Goal: Information Seeking & Learning: Find specific page/section

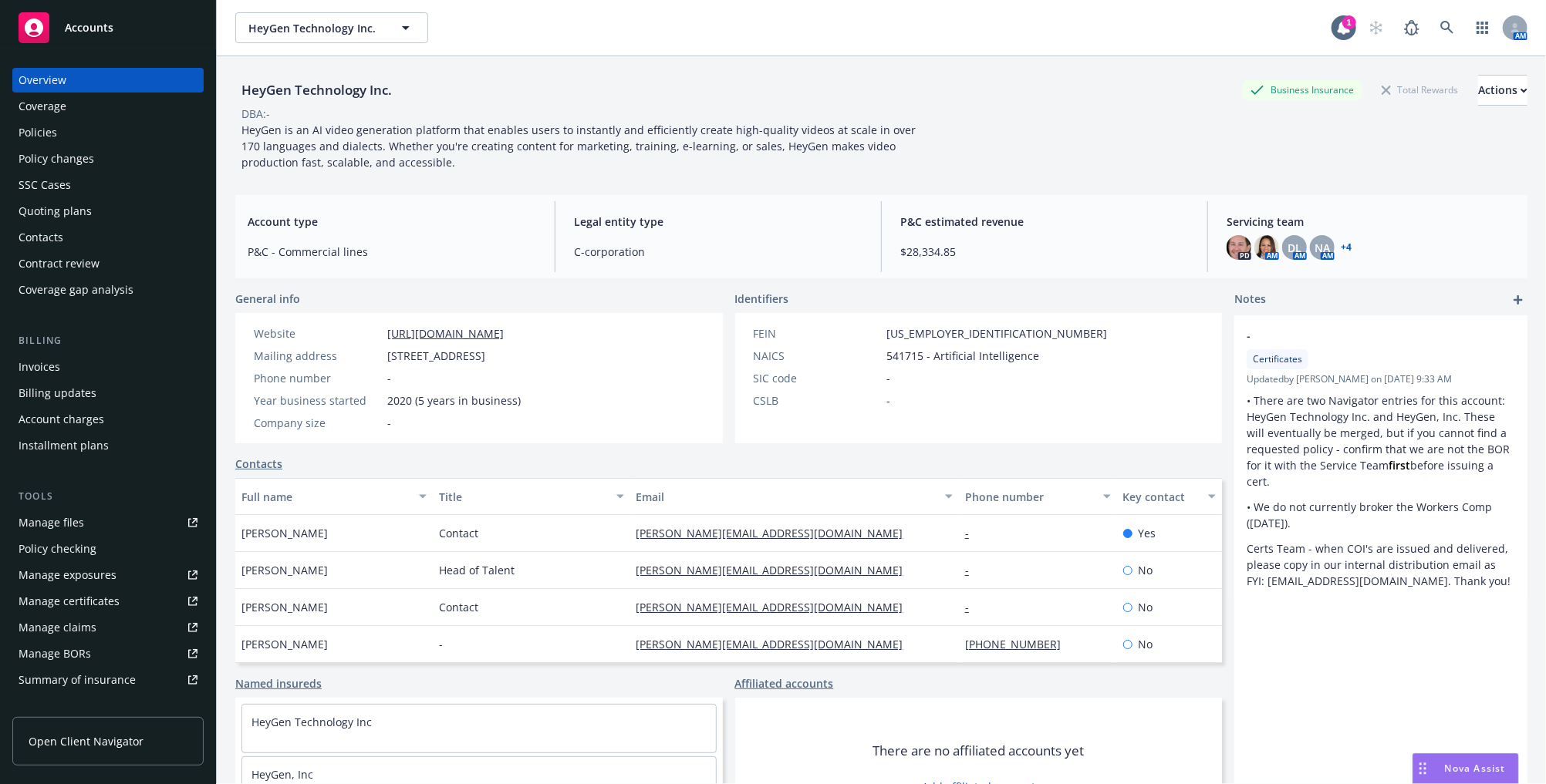
click at [49, 144] on div "Policies" at bounding box center [38, 132] width 39 height 24
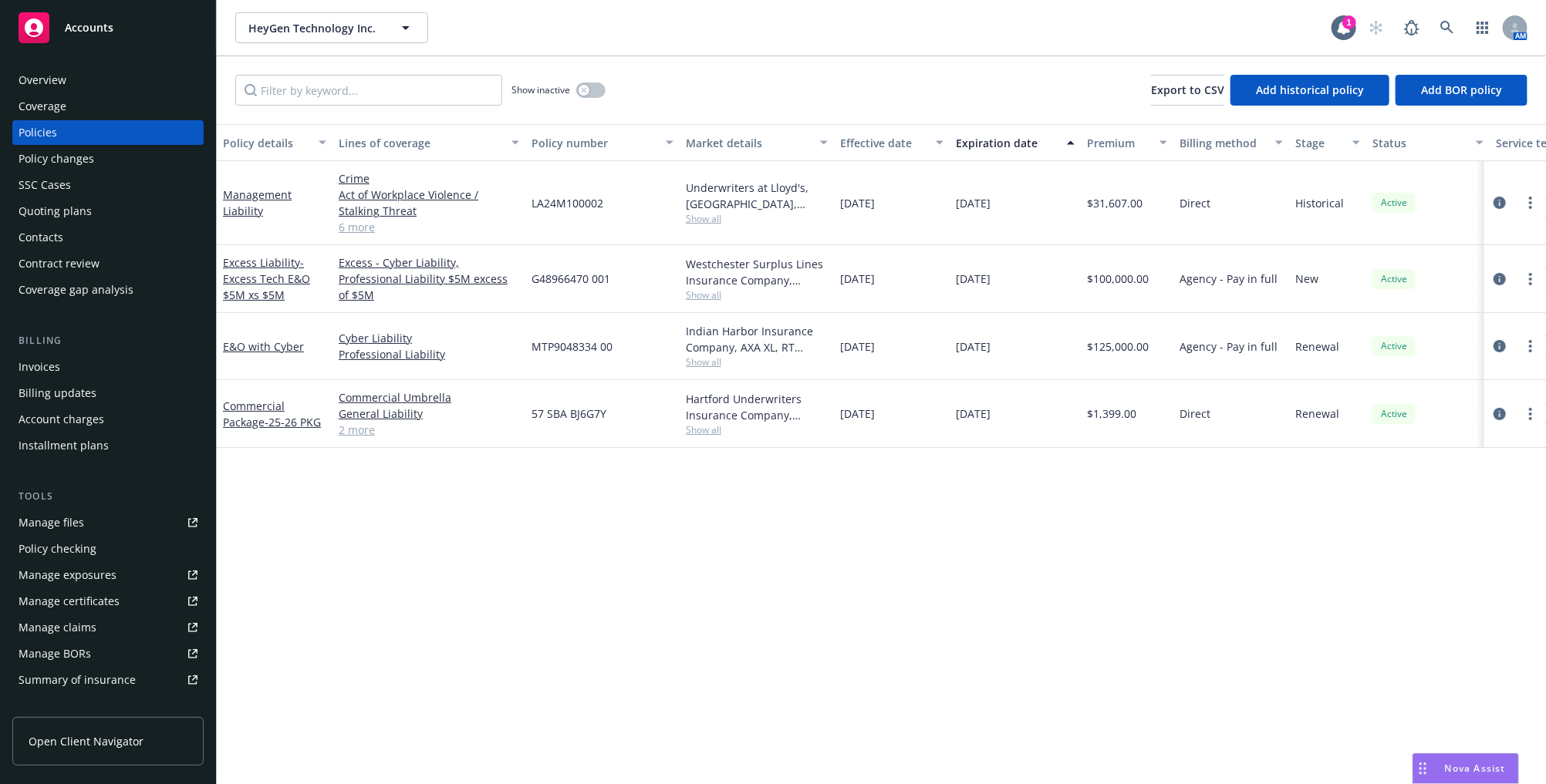
click at [555, 344] on span "MTP9048334 00" at bounding box center [572, 347] width 81 height 16
click at [588, 91] on div "button" at bounding box center [584, 90] width 11 height 11
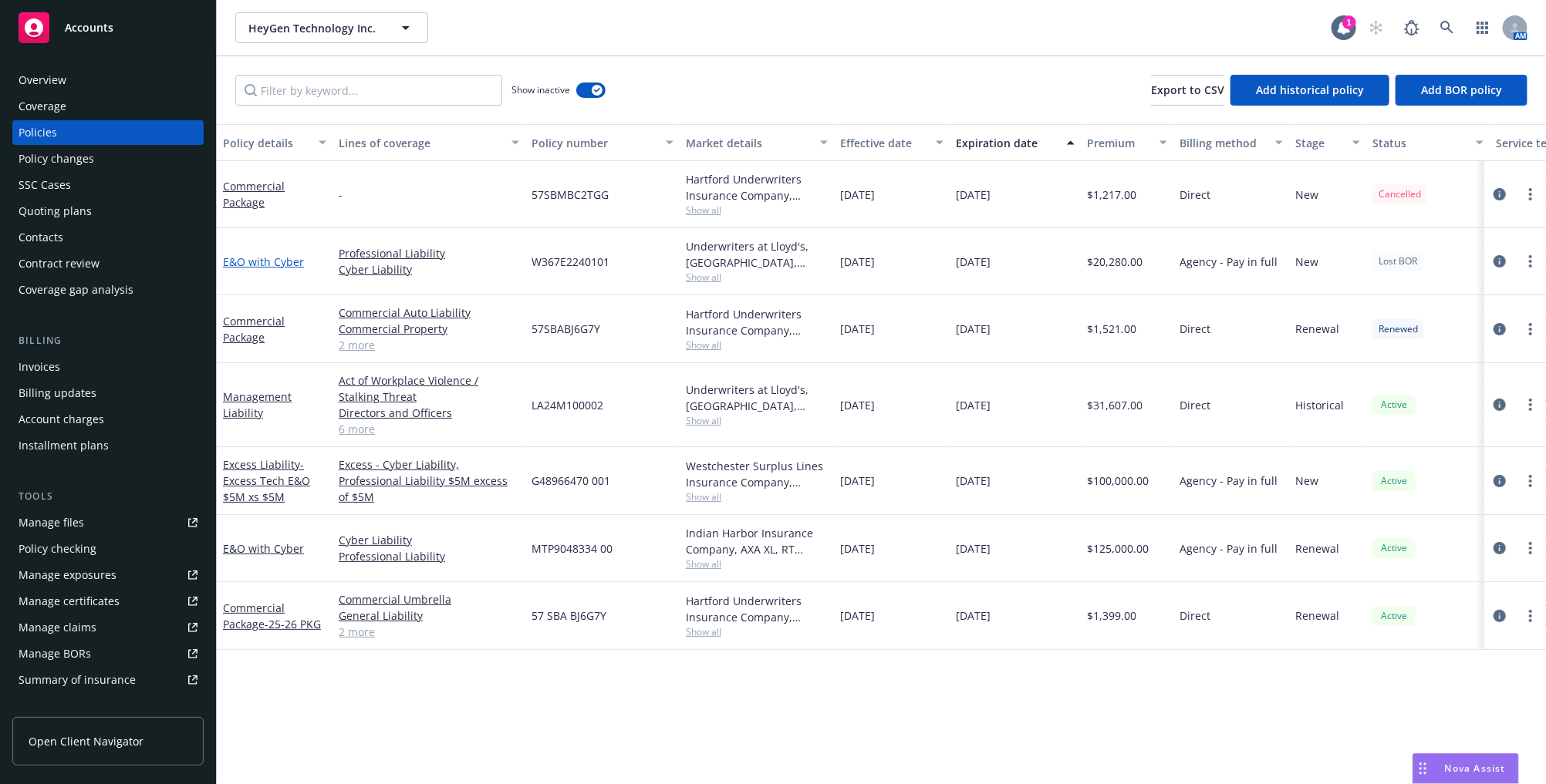
click at [278, 261] on link "E&O with Cyber" at bounding box center [264, 262] width 81 height 15
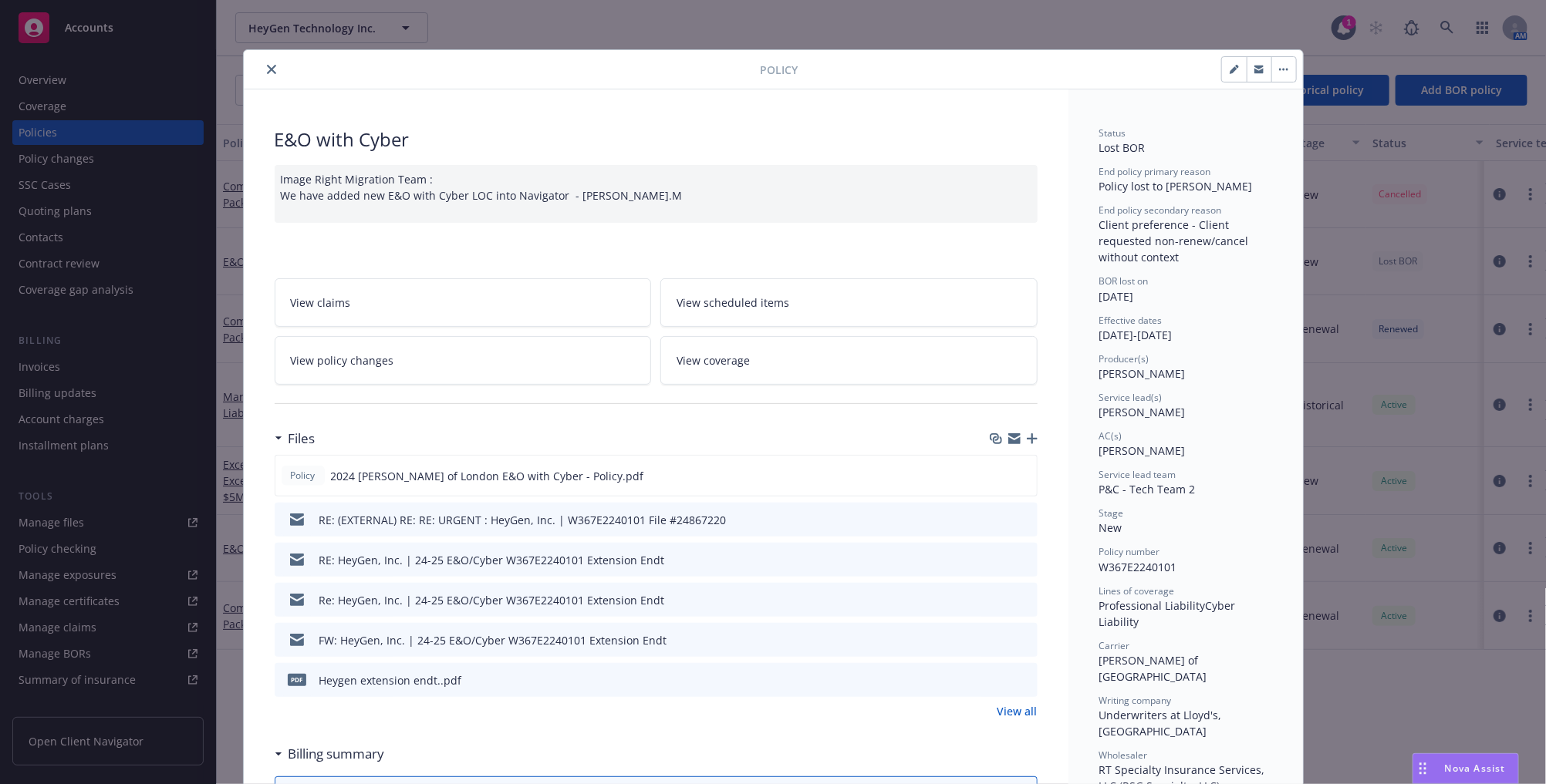
click at [315, 348] on link "View policy changes" at bounding box center [463, 360] width 378 height 49
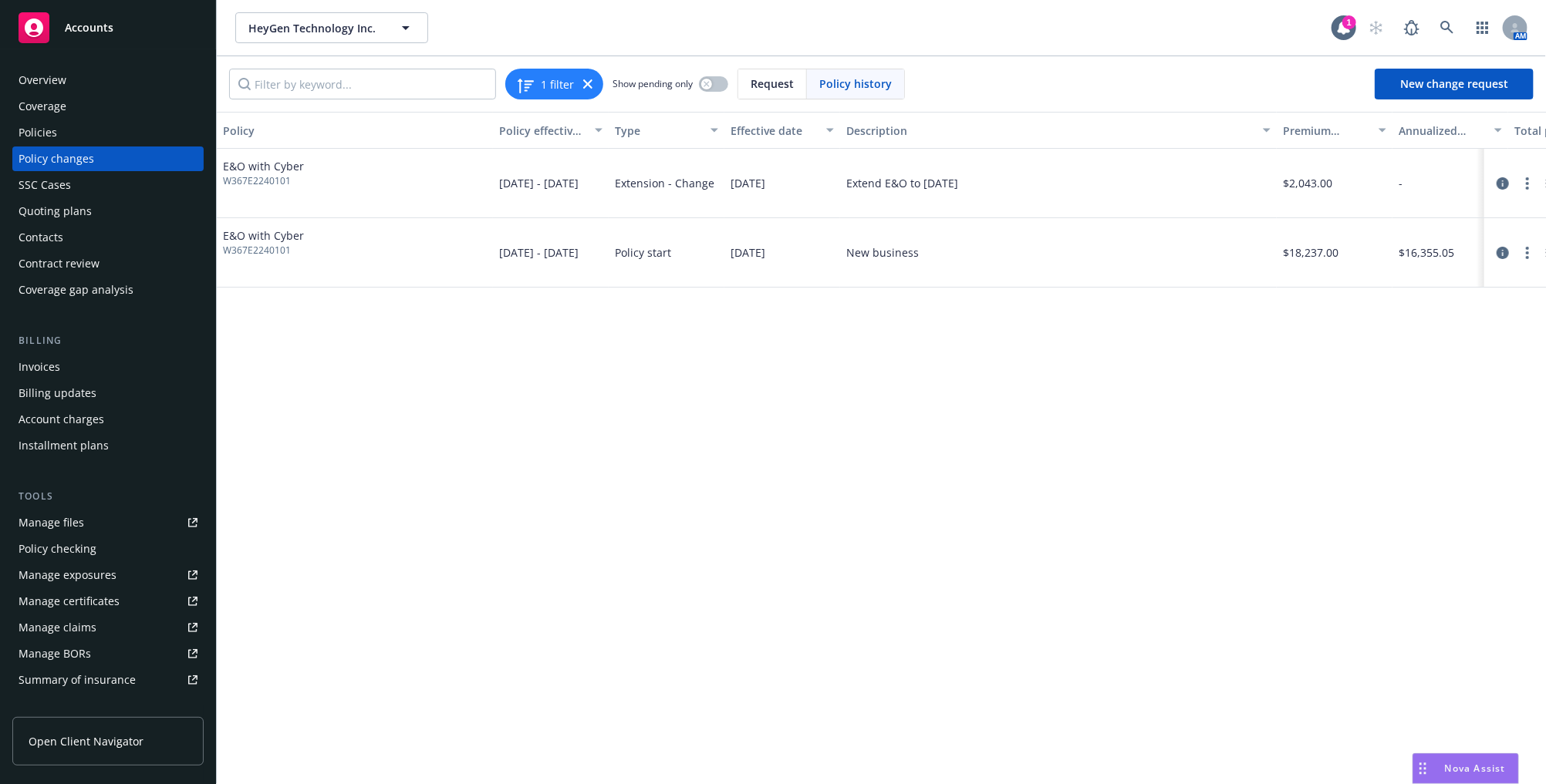
click at [951, 476] on div "Policy Policy effective dates Type Effective date Description Premium change An…" at bounding box center [881, 448] width 1329 height 673
drag, startPoint x: 289, startPoint y: 179, endPoint x: 222, endPoint y: 170, distance: 67.6
click at [223, 170] on div "E&O with Cyber W367E2240101" at bounding box center [264, 173] width 81 height 30
copy div "E&O with Cyber W367E2240101"
click at [672, 529] on div "Policy Policy effective dates Type Effective date Description Premium change An…" at bounding box center [881, 448] width 1329 height 673
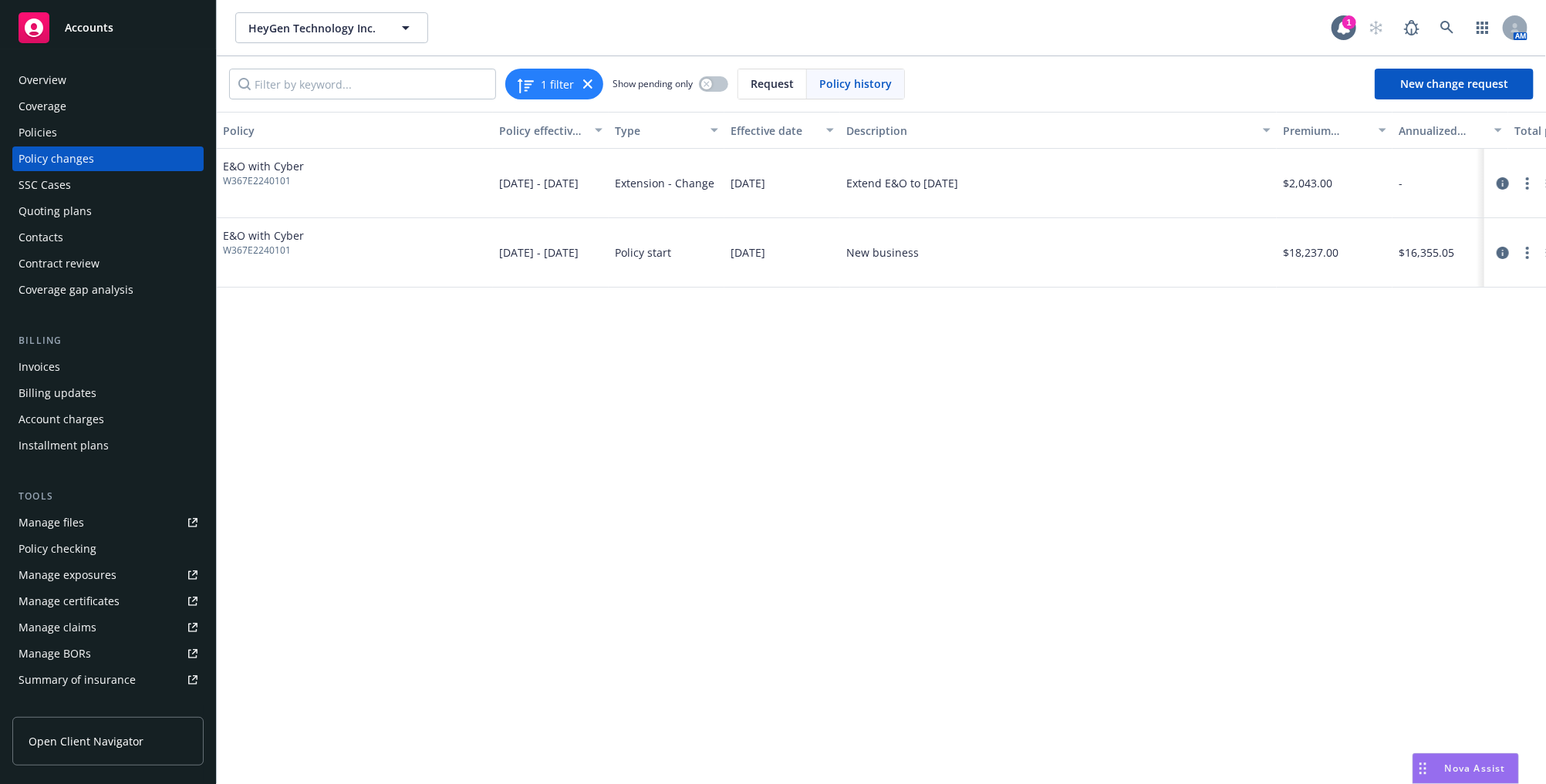
click at [966, 489] on div "Policy Policy effective dates Type Effective date Description Premium change An…" at bounding box center [881, 448] width 1329 height 673
click at [759, 437] on div "Policy Policy effective dates Type Effective date Description Premium change An…" at bounding box center [881, 448] width 1329 height 673
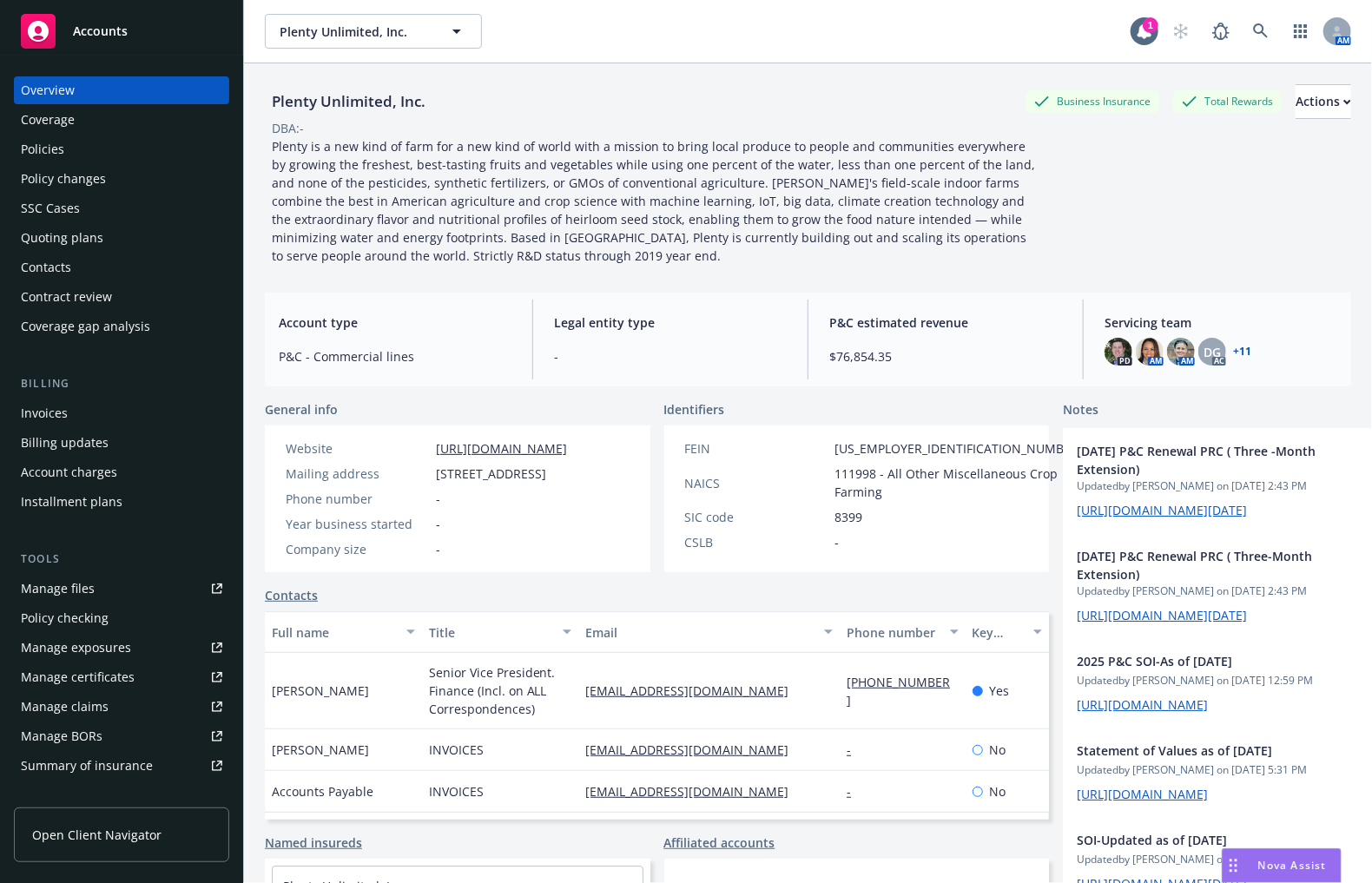
click at [112, 689] on div "Manage certificates" at bounding box center [78, 677] width 113 height 27
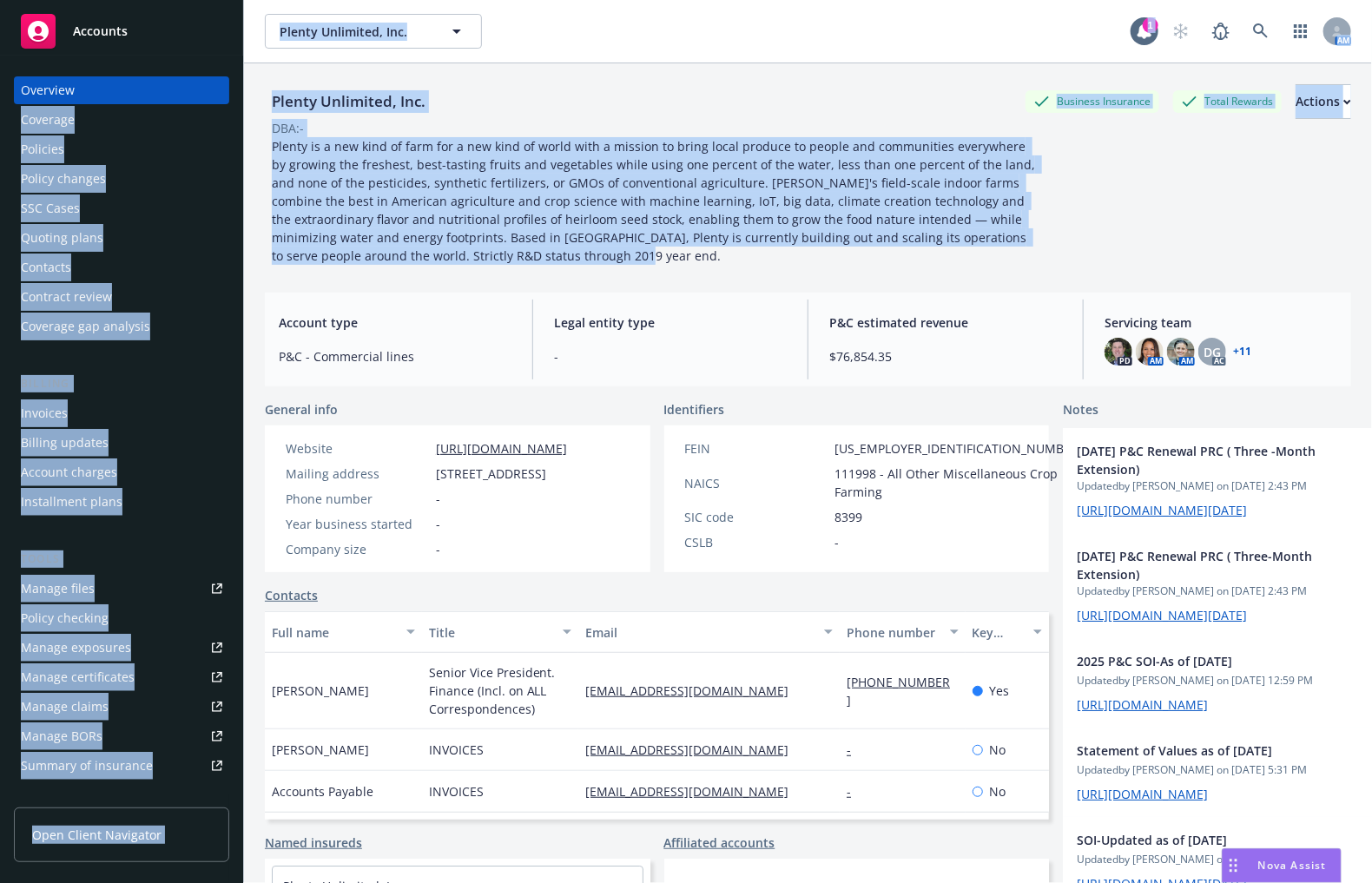
drag, startPoint x: 503, startPoint y: 249, endPoint x: 230, endPoint y: 96, distance: 313.0
click at [230, 96] on div "Accounts Overview Coverage Policies Policy changes SSC Cases Quoting plans Cont…" at bounding box center [686, 442] width 1372 height 883
click at [340, 200] on span "Plenty is a new kind of farm for a new kind of world with a mission to bring lo…" at bounding box center [654, 201] width 767 height 126
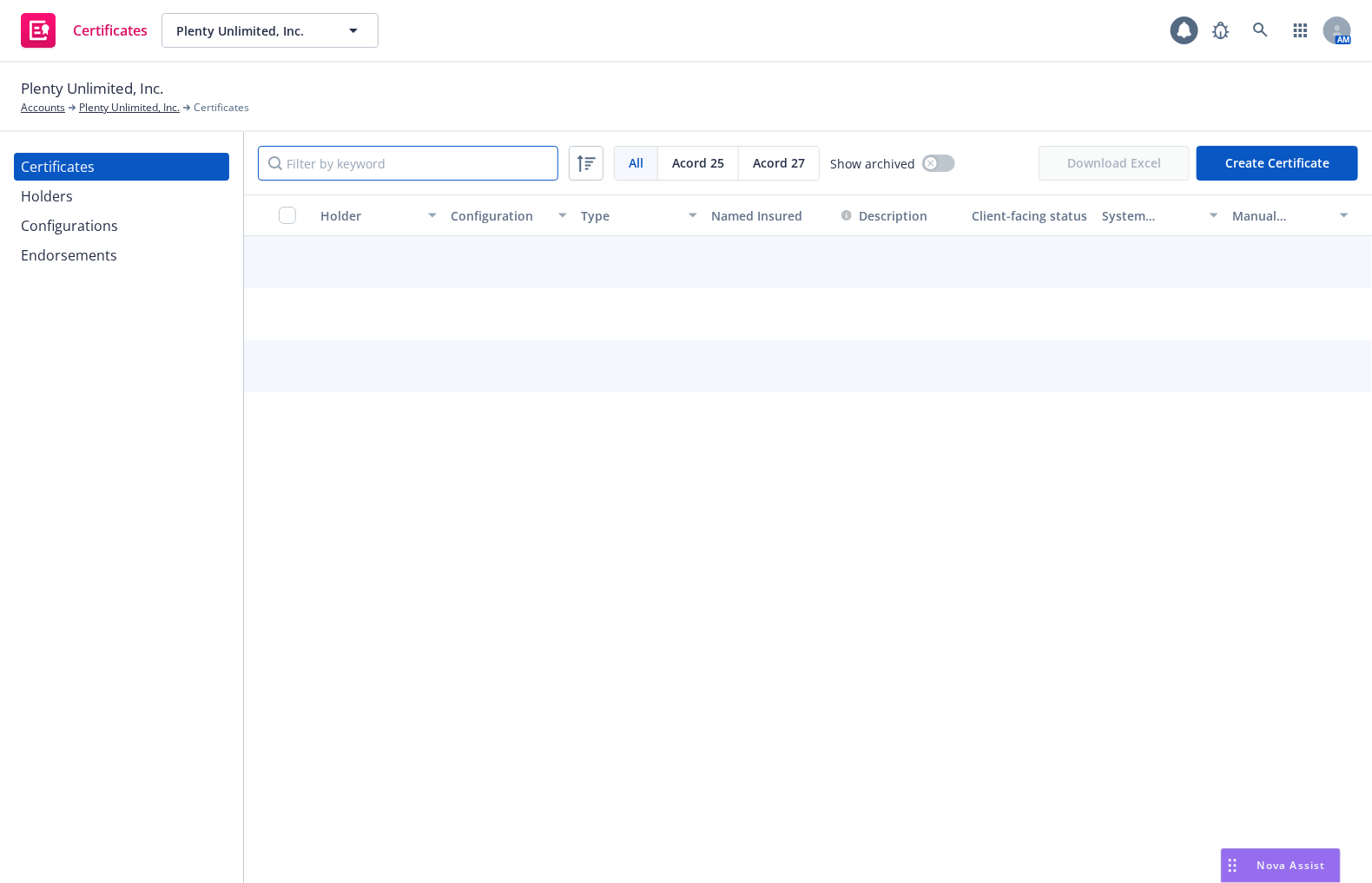
click at [287, 168] on input "Filter by keyword" at bounding box center [408, 164] width 301 height 35
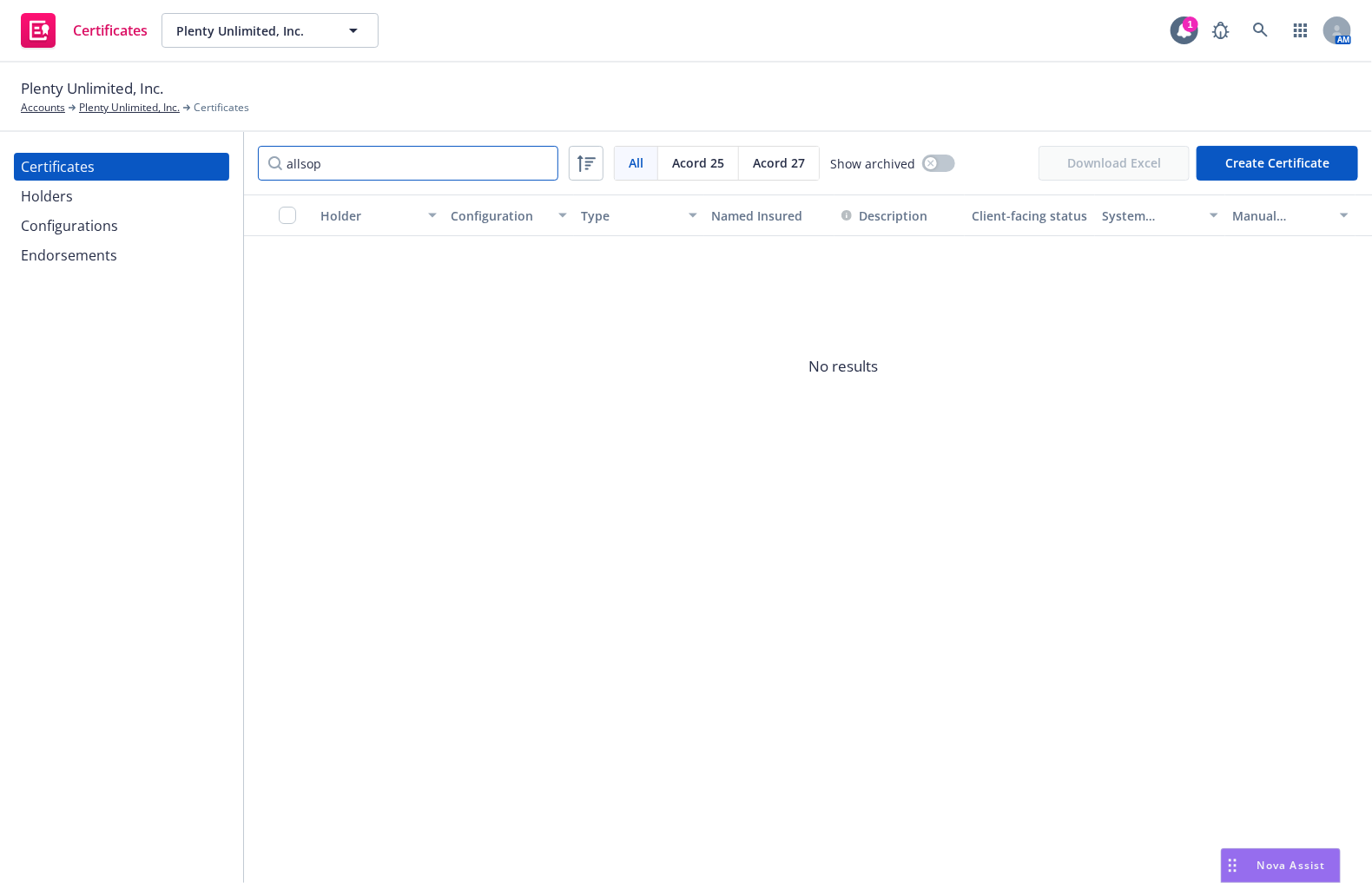
type input "allsop"
click at [197, 199] on div "Holders" at bounding box center [122, 197] width 201 height 27
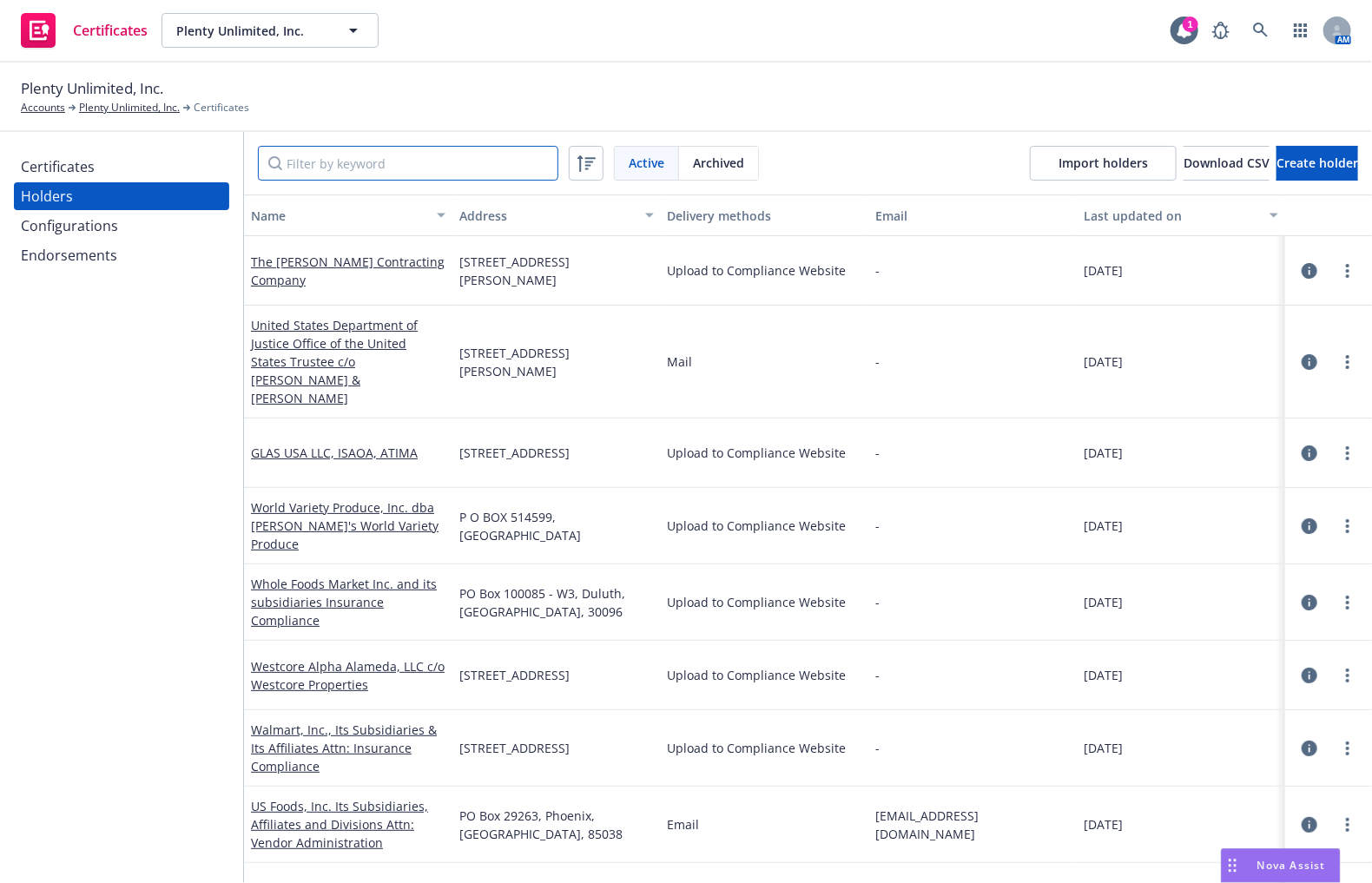
click at [301, 174] on input "Filter by keyword" at bounding box center [408, 164] width 301 height 35
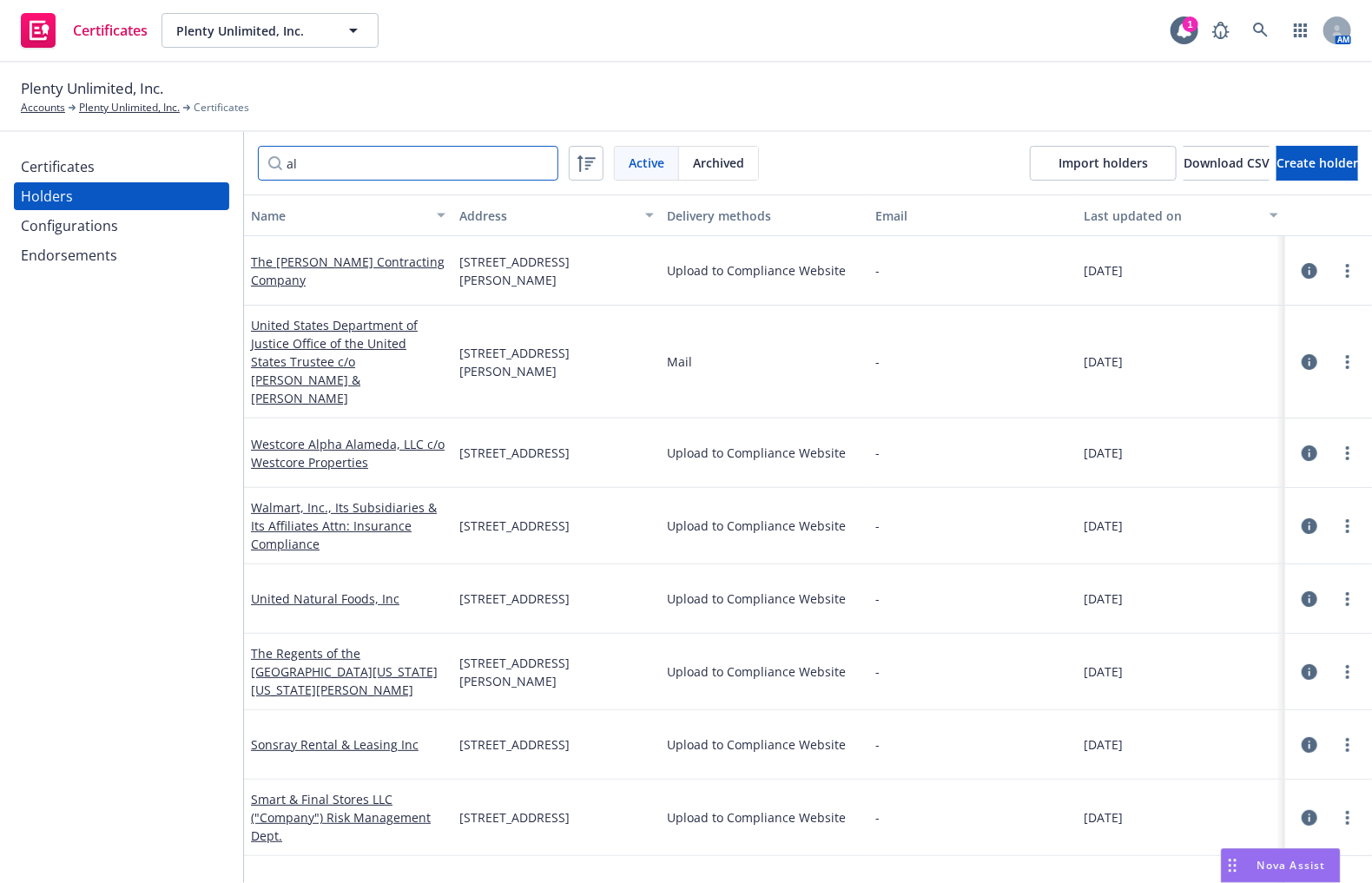
type input "a"
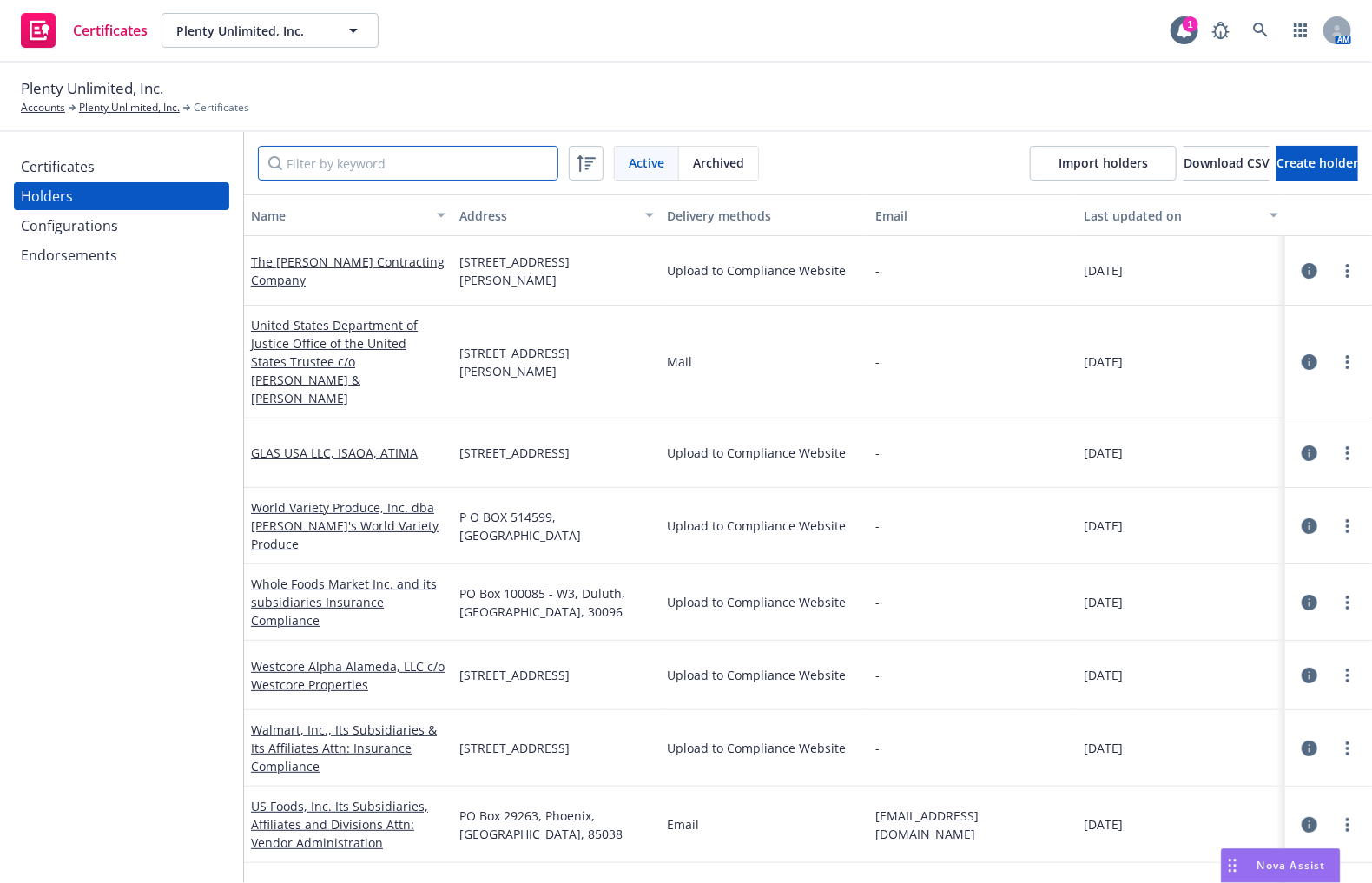
click at [382, 165] on input "Filter by keyword" at bounding box center [408, 164] width 301 height 35
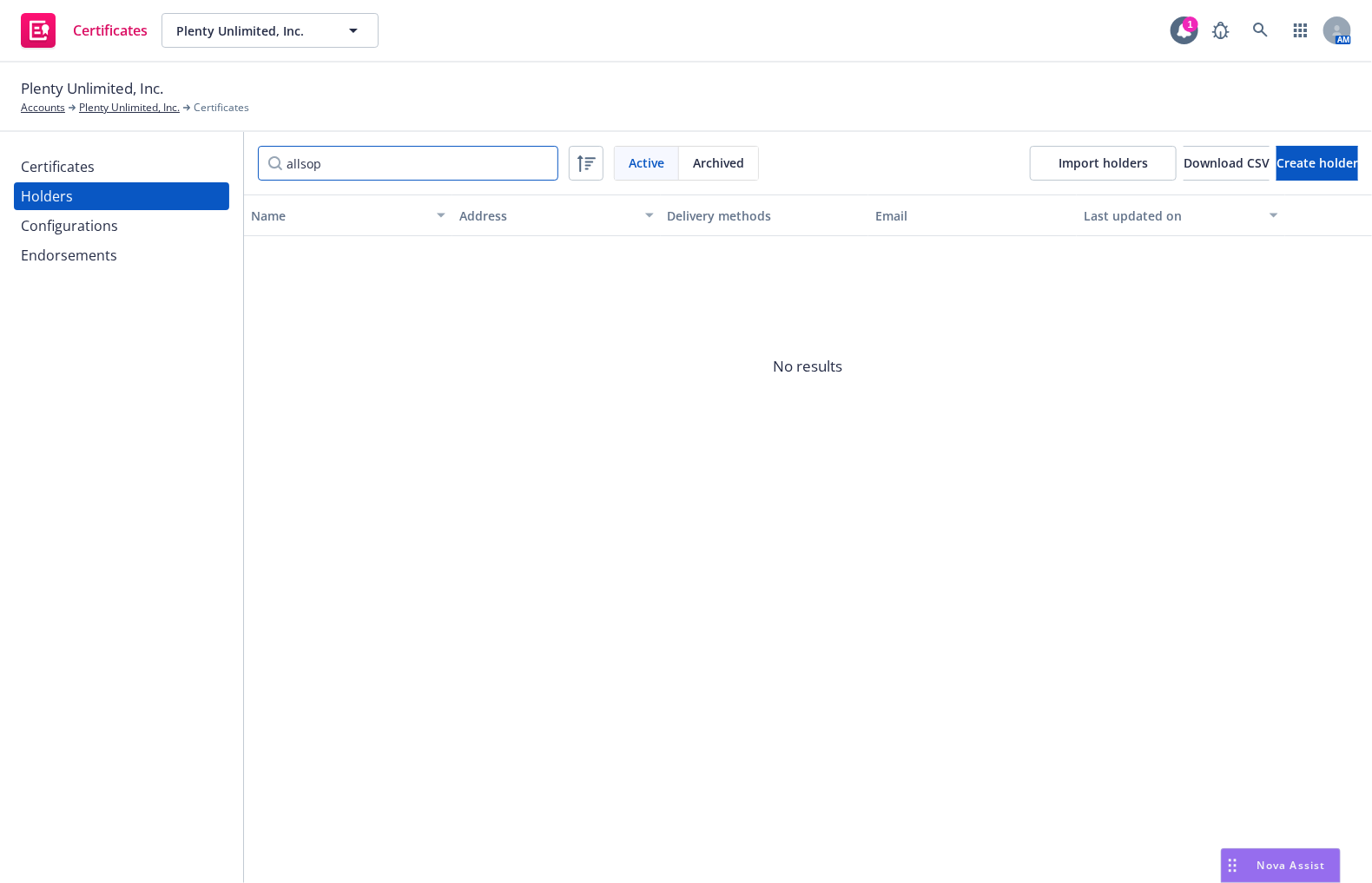
type input "allsop"
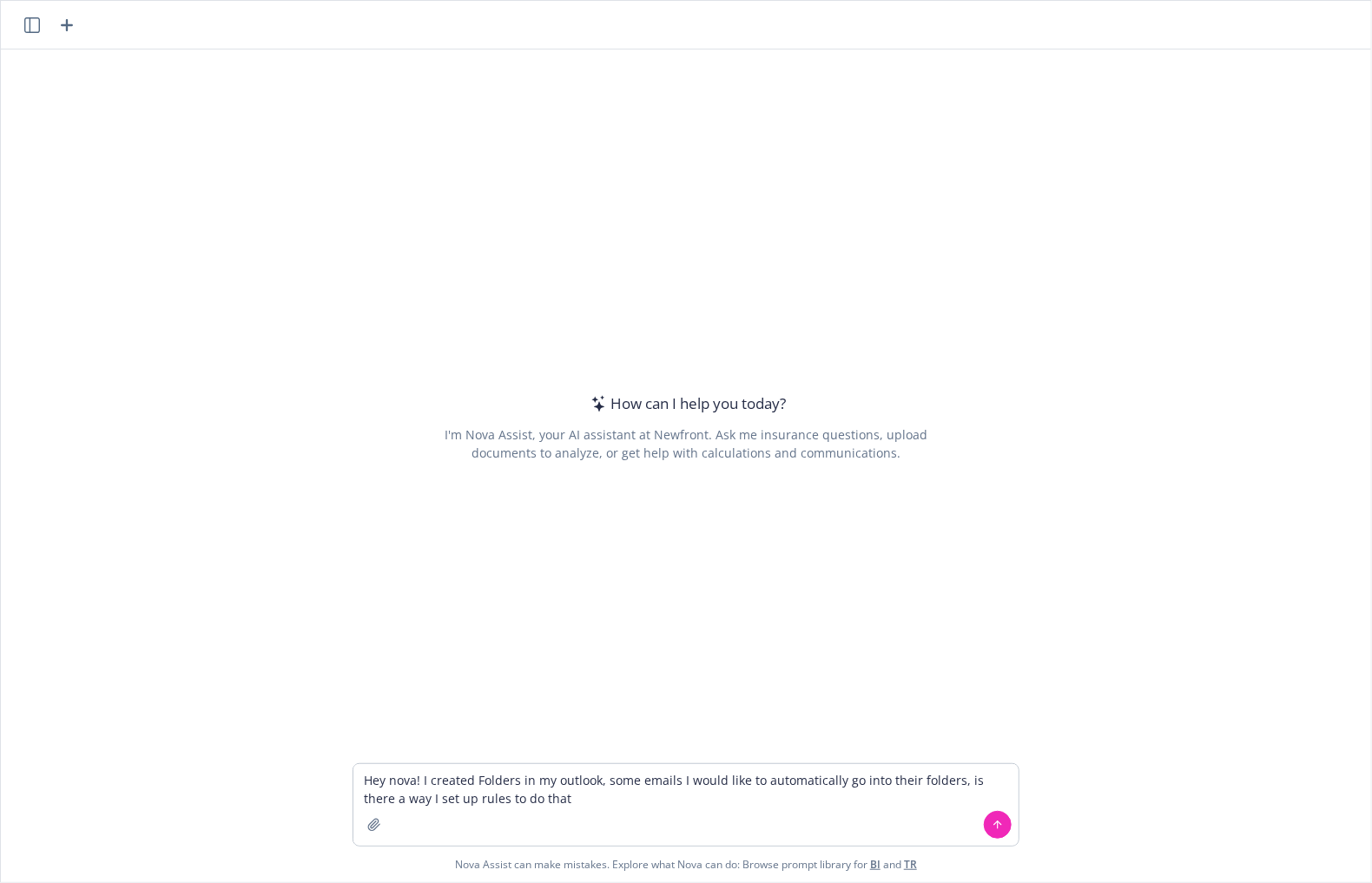
type textarea "Hey nova! I created Folders in my outlook, some emails I would like to automati…"
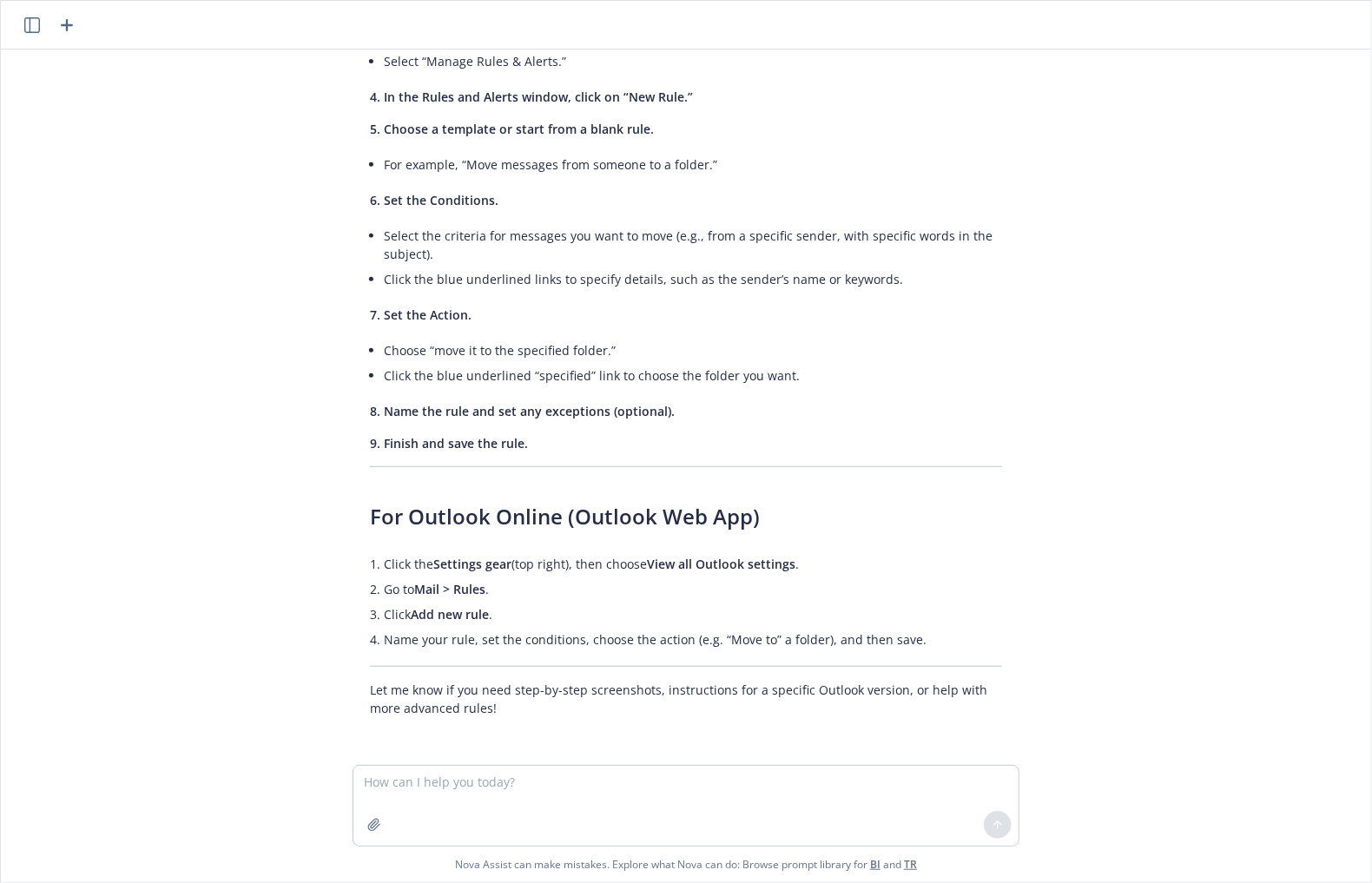
scroll to position [183, 0]
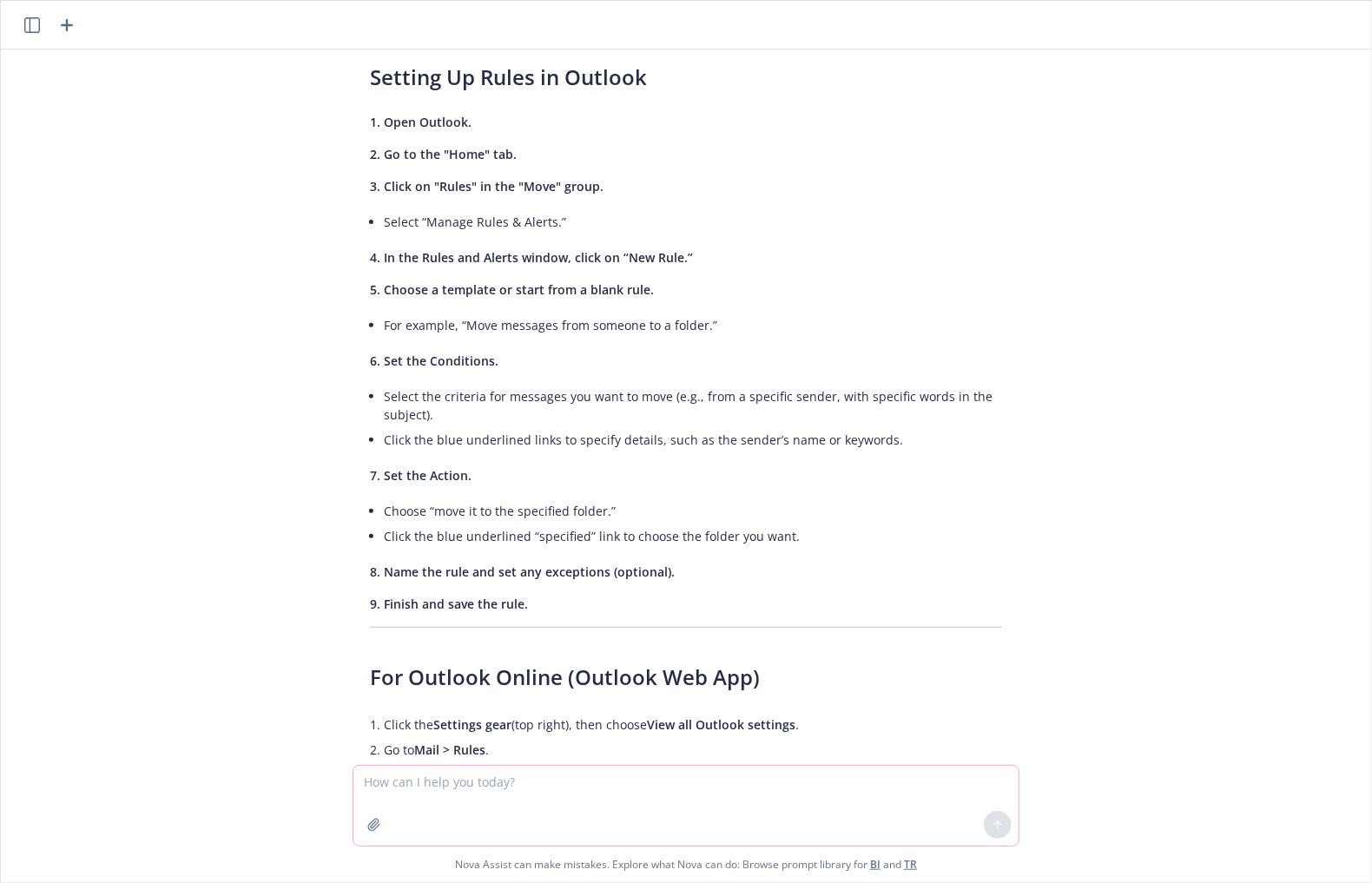
click at [486, 780] on textarea at bounding box center [686, 805] width 665 height 80
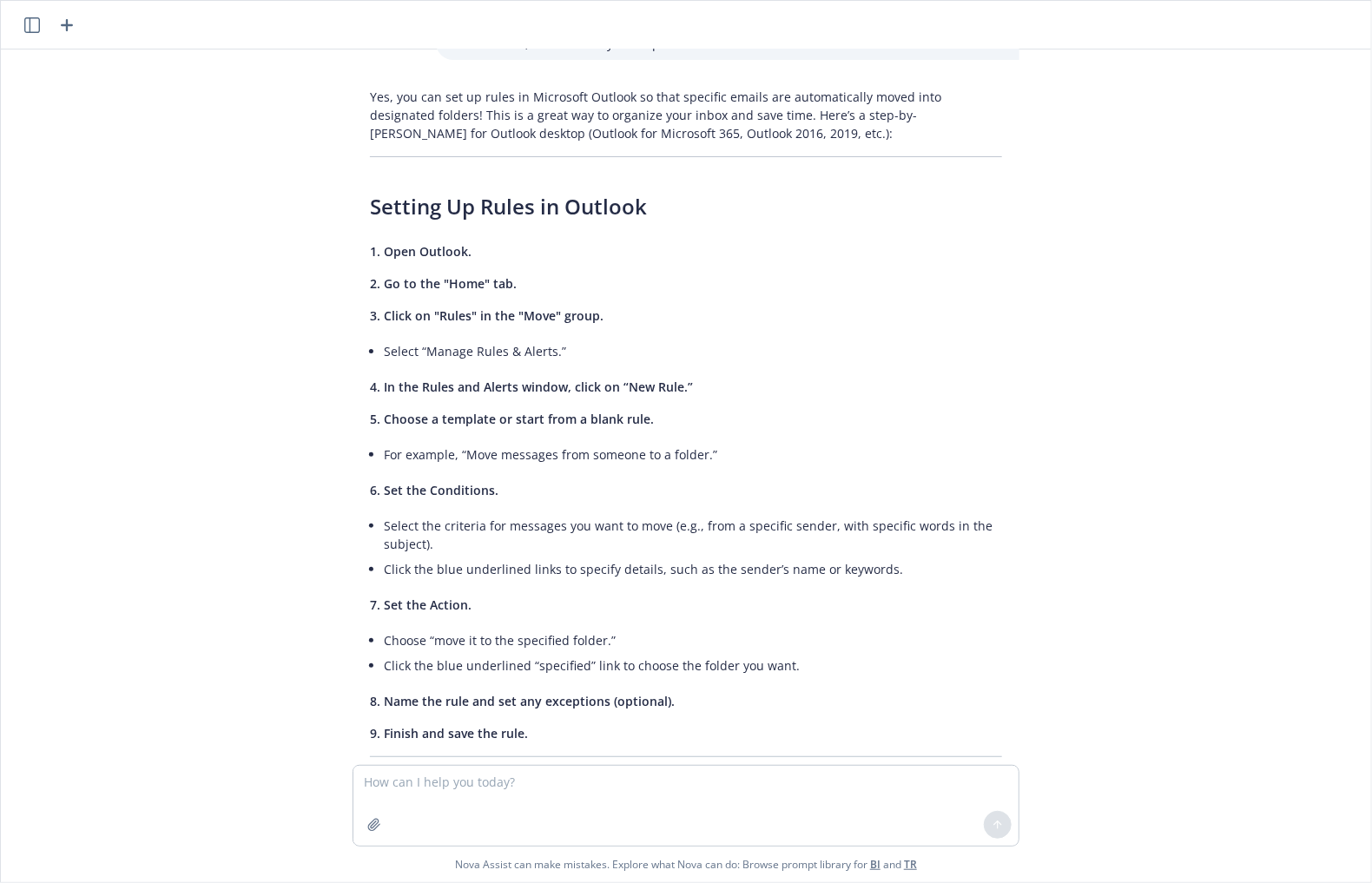
scroll to position [22, 0]
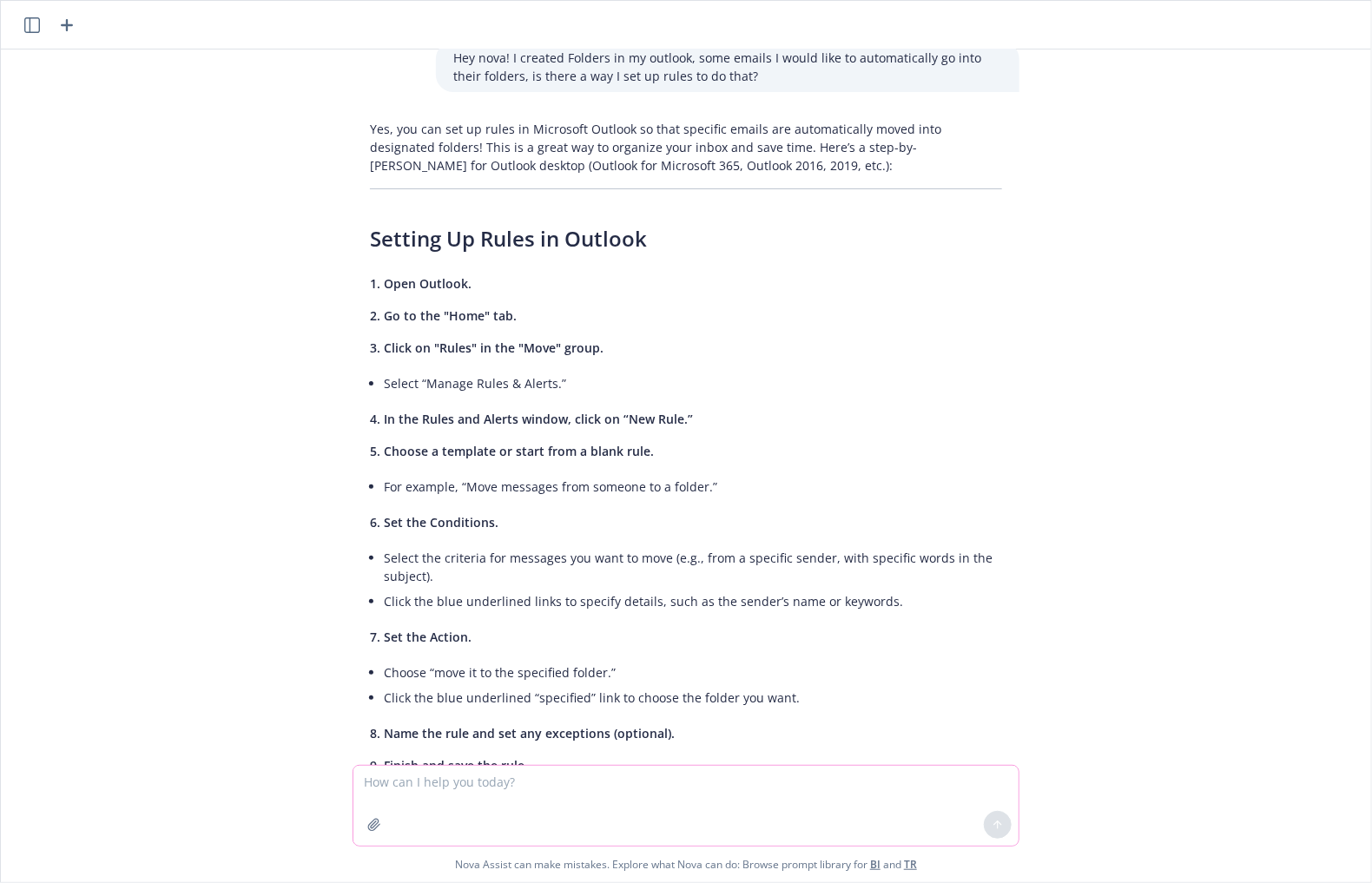
click at [540, 770] on textarea at bounding box center [686, 805] width 665 height 80
type textarea "I dont see rules in the home tab"
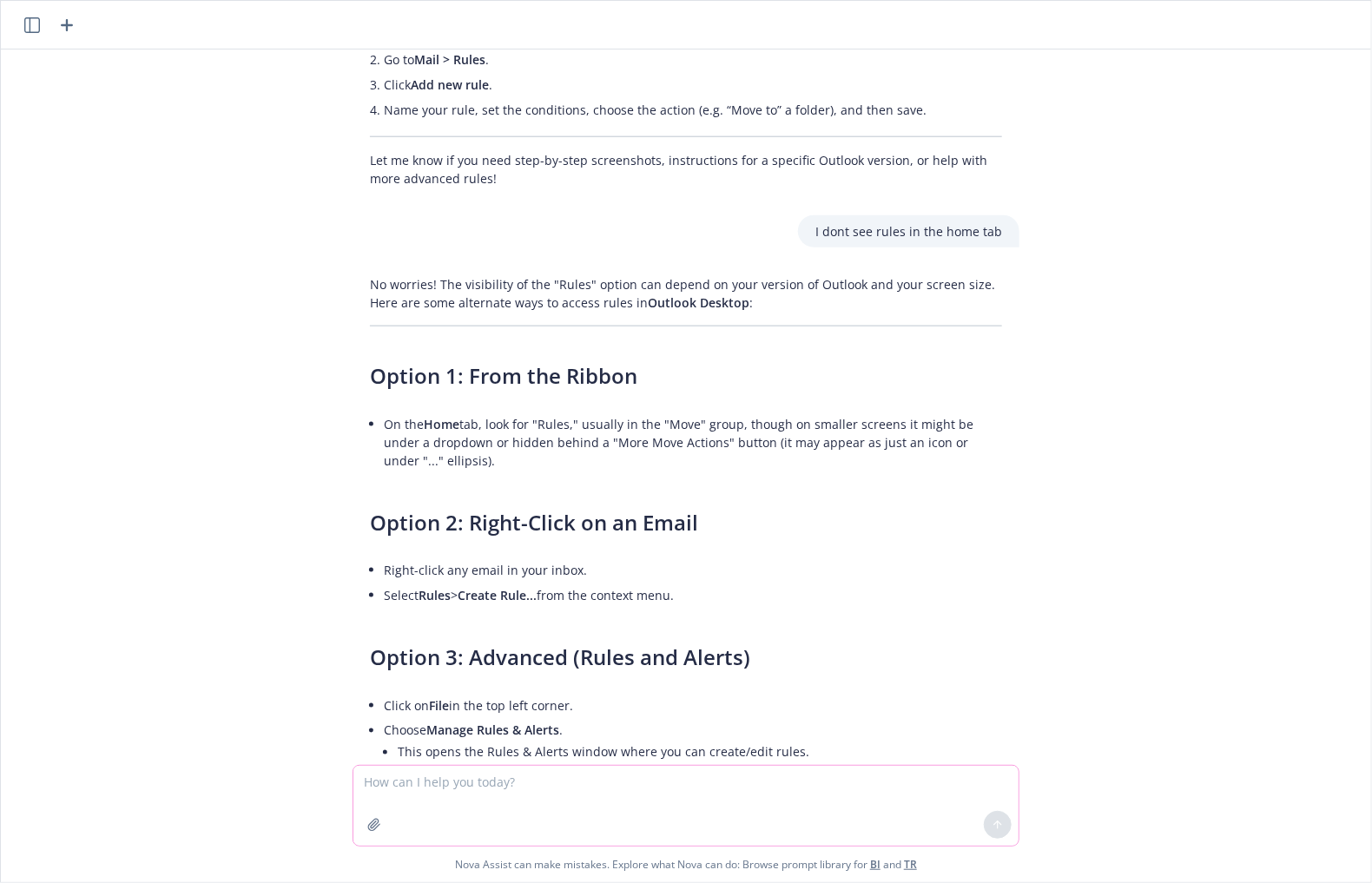
scroll to position [844, 0]
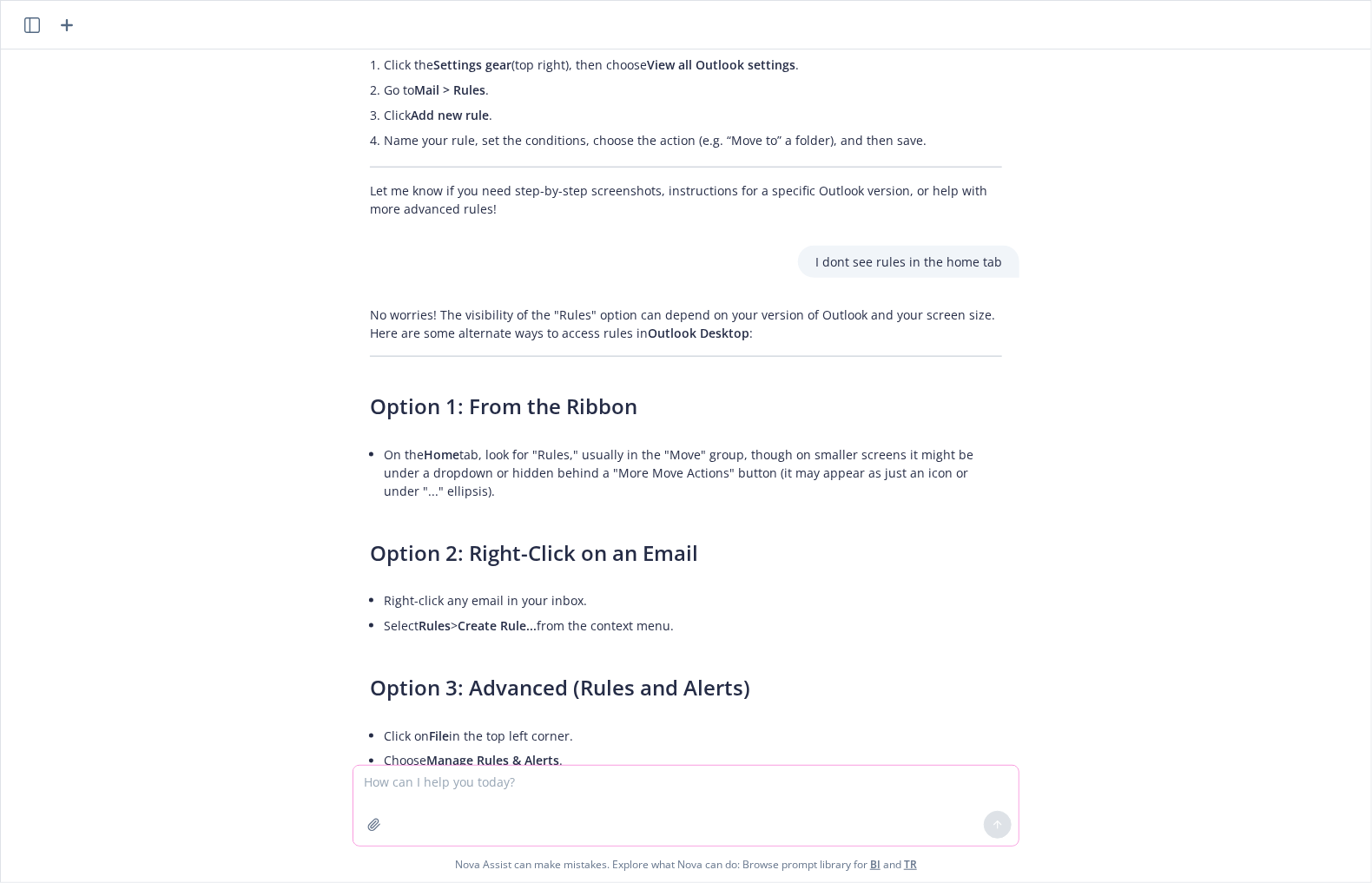
click at [455, 774] on textarea at bounding box center [686, 805] width 665 height 80
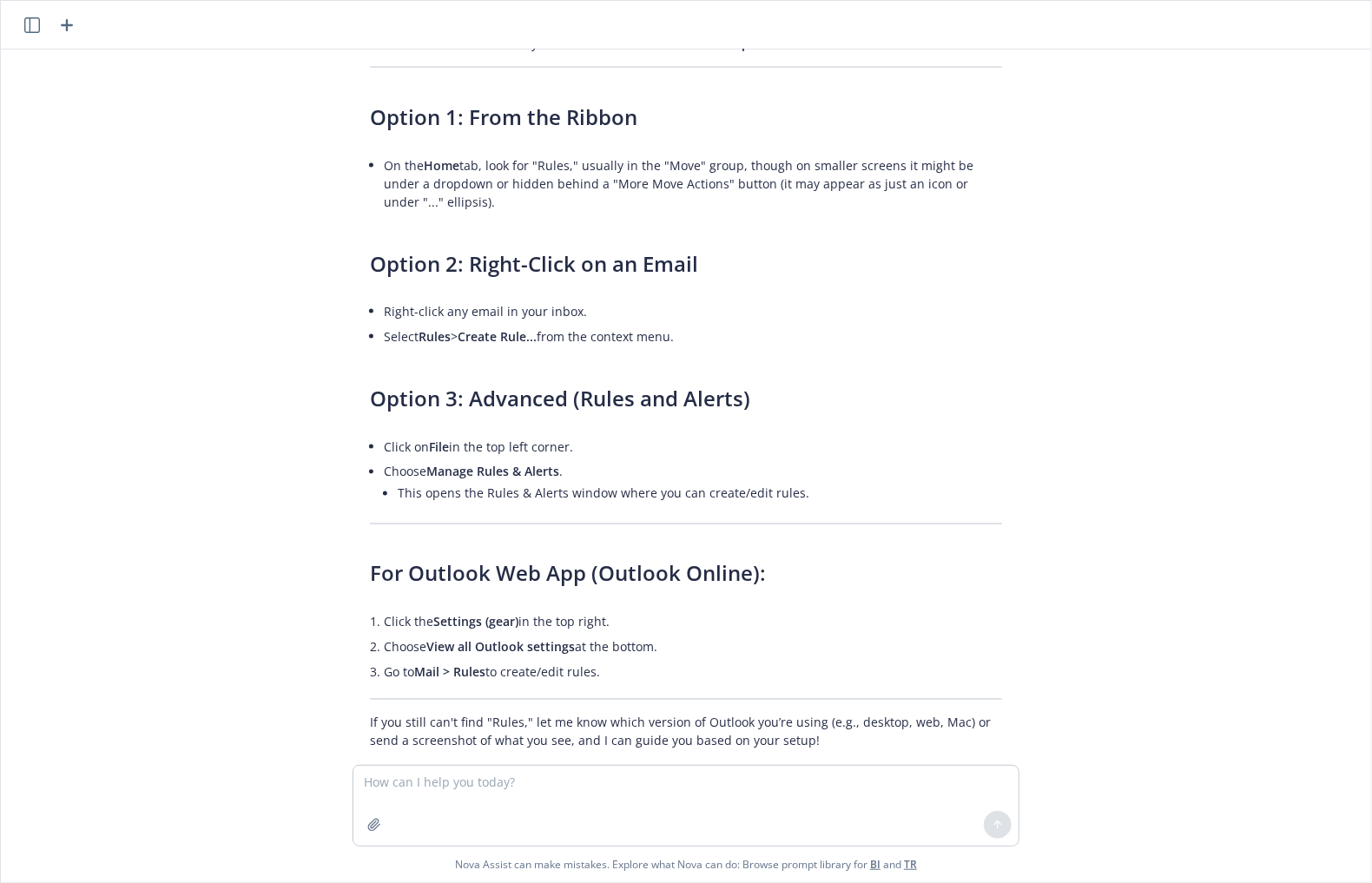
scroll to position [1165, 0]
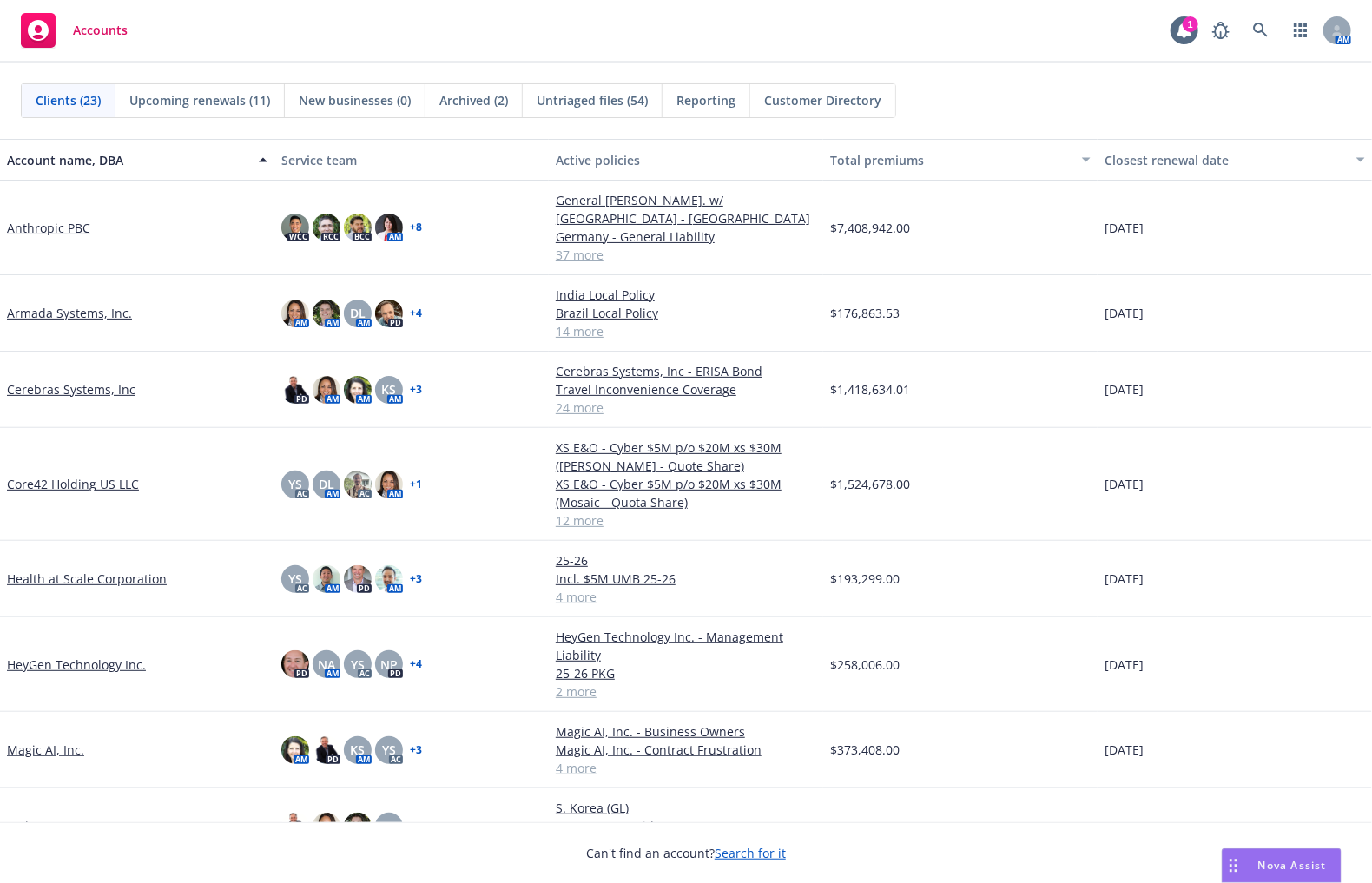
click at [1005, 104] on div "Clients (23) Upcoming renewals (11) New businesses (0) Archived (2) Untriaged f…" at bounding box center [686, 101] width 1331 height 35
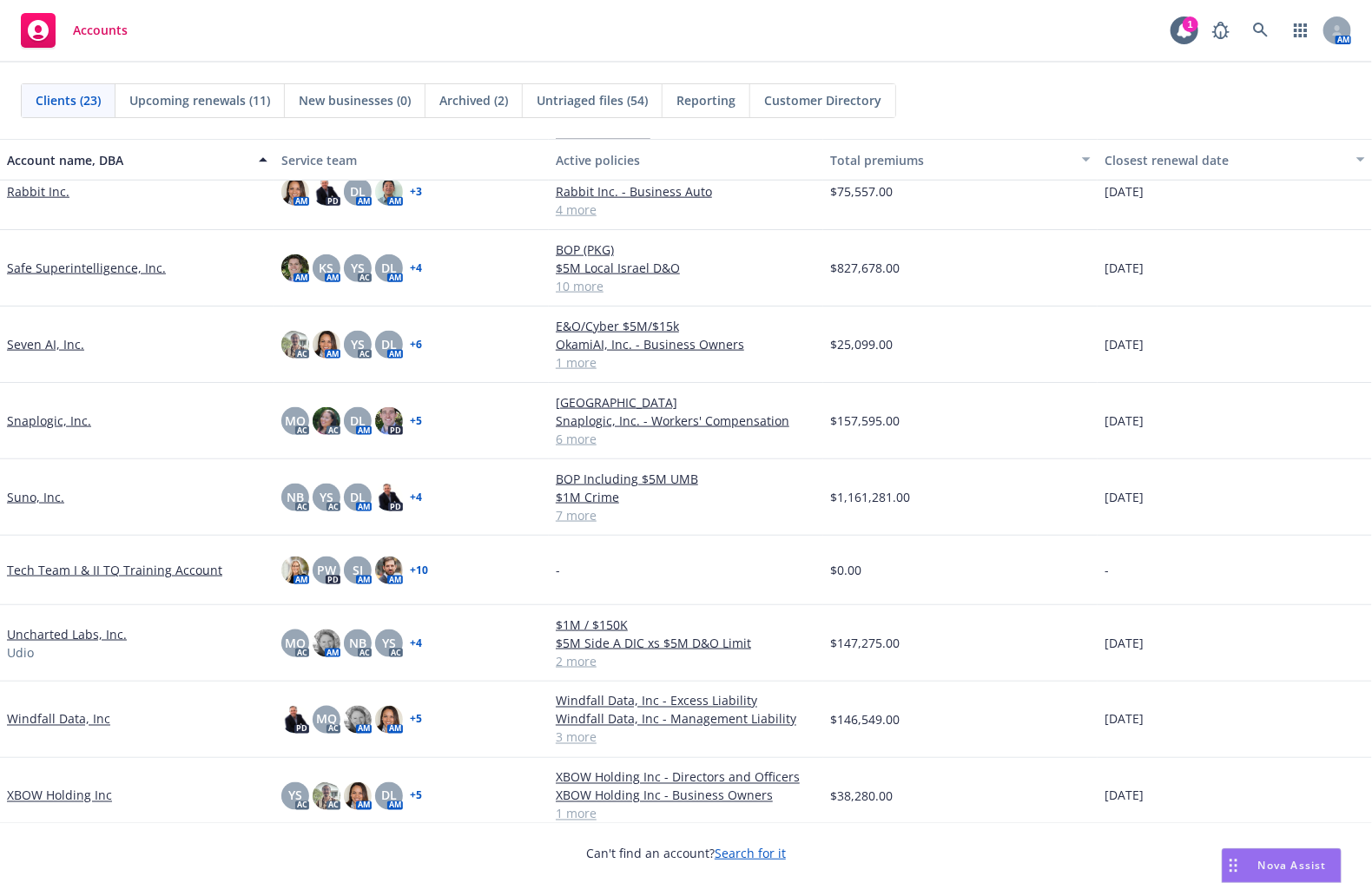
scroll to position [1018, 0]
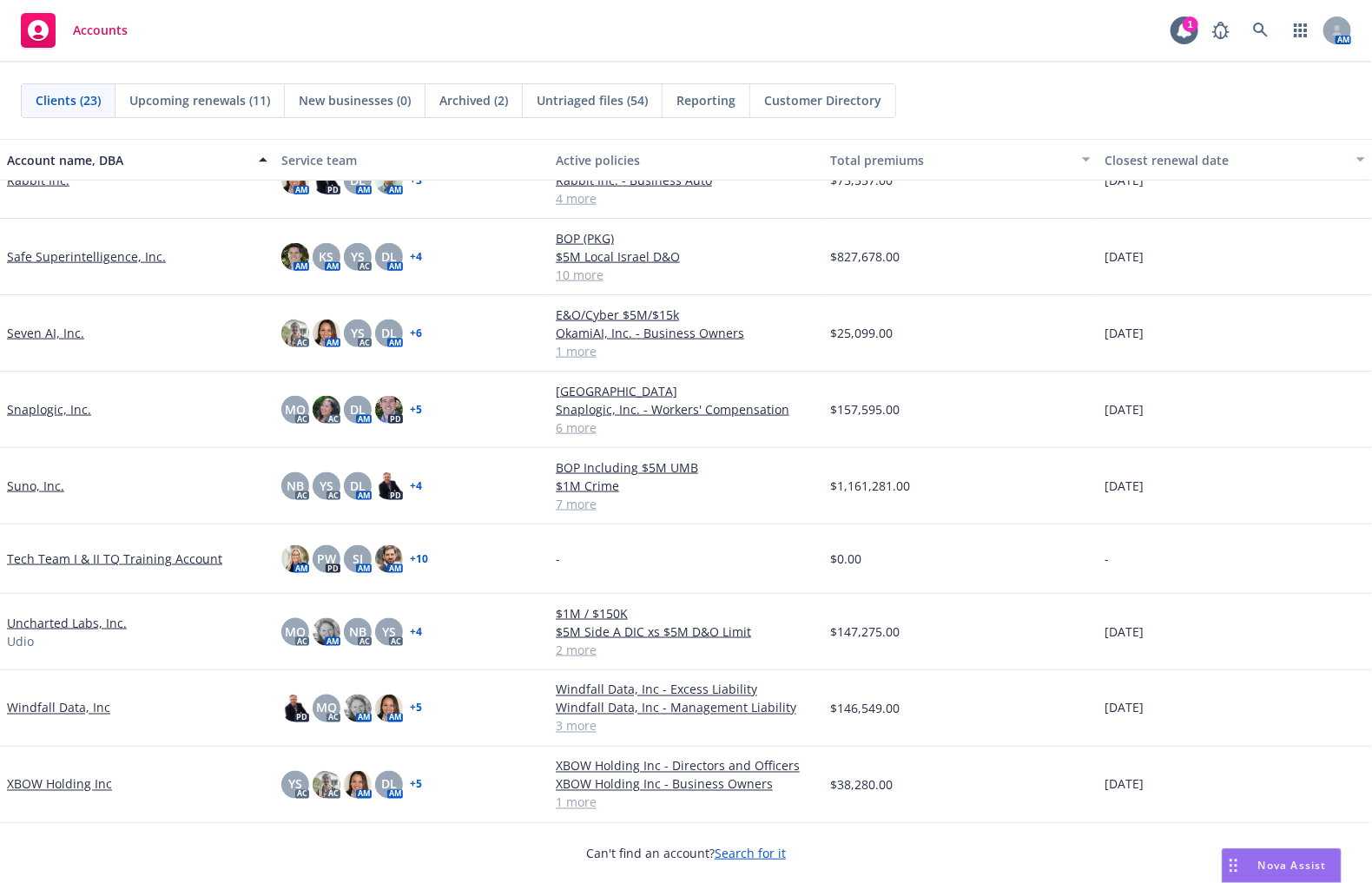
click at [69, 559] on link "Tech Team I & II TQ Training Account" at bounding box center [115, 559] width 216 height 18
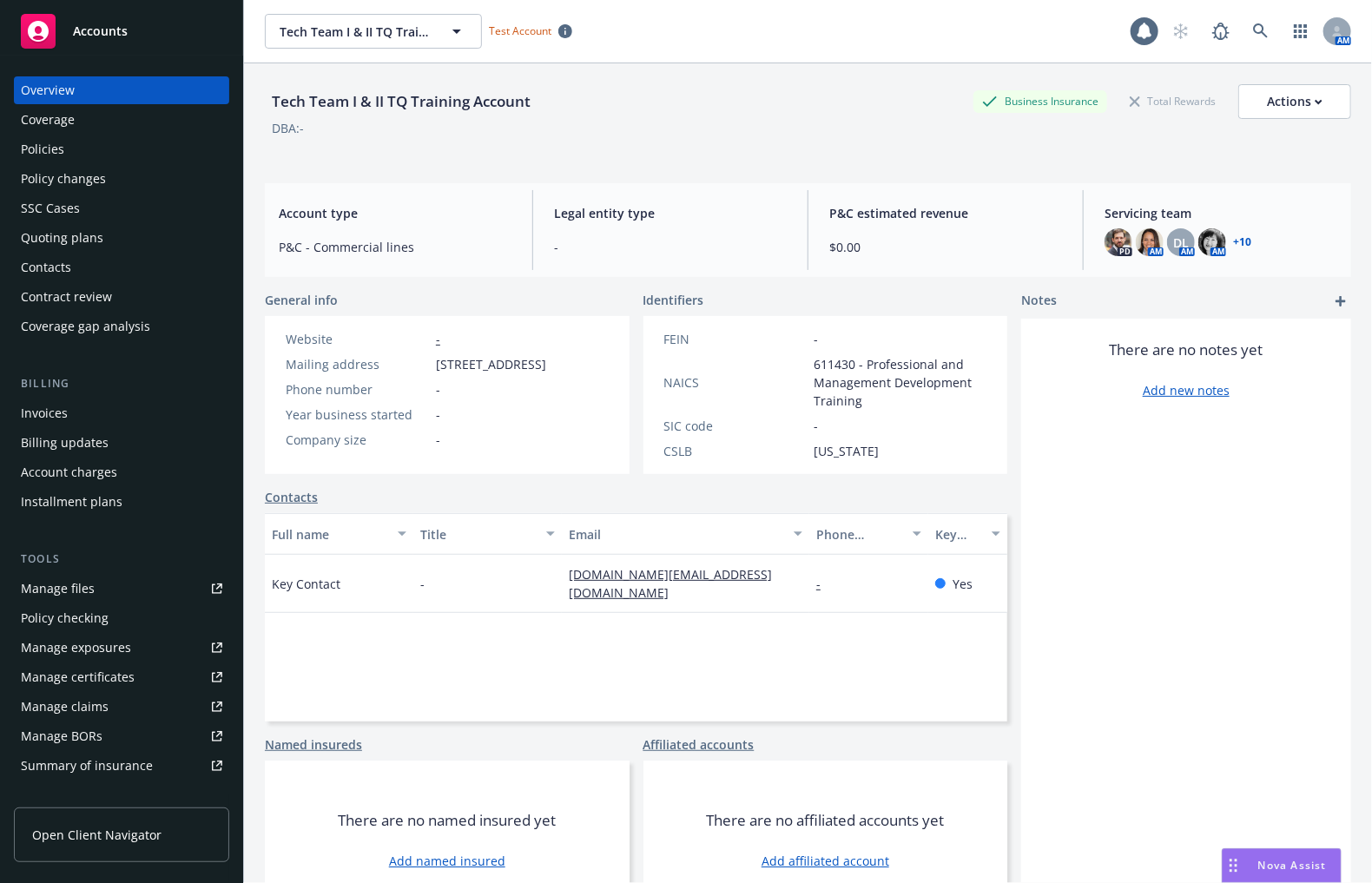
click at [1235, 239] on link "+ 10" at bounding box center [1242, 241] width 18 height 10
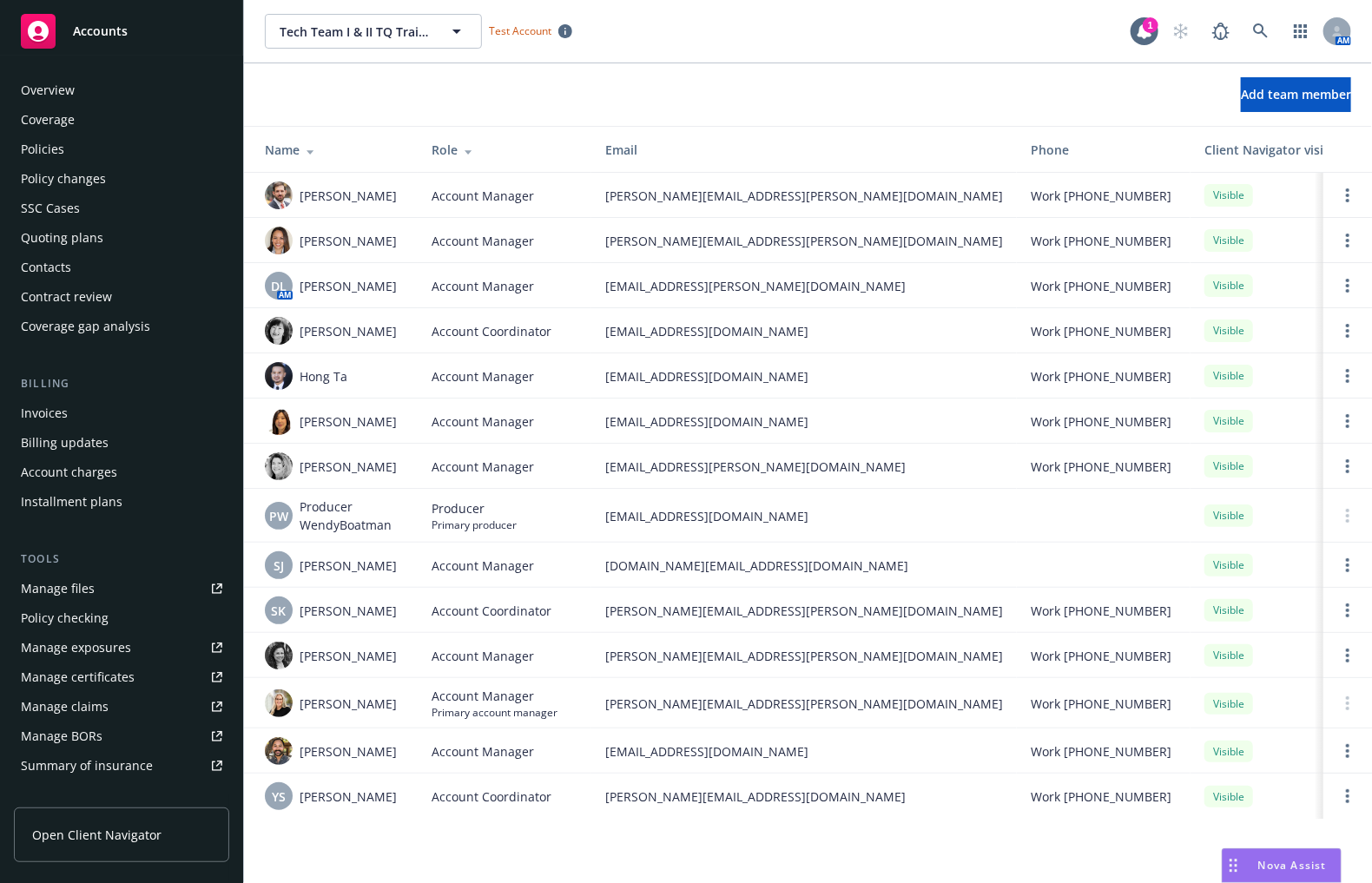
click at [97, 97] on div "Overview" at bounding box center [122, 90] width 201 height 27
